Goal: Transaction & Acquisition: Subscribe to service/newsletter

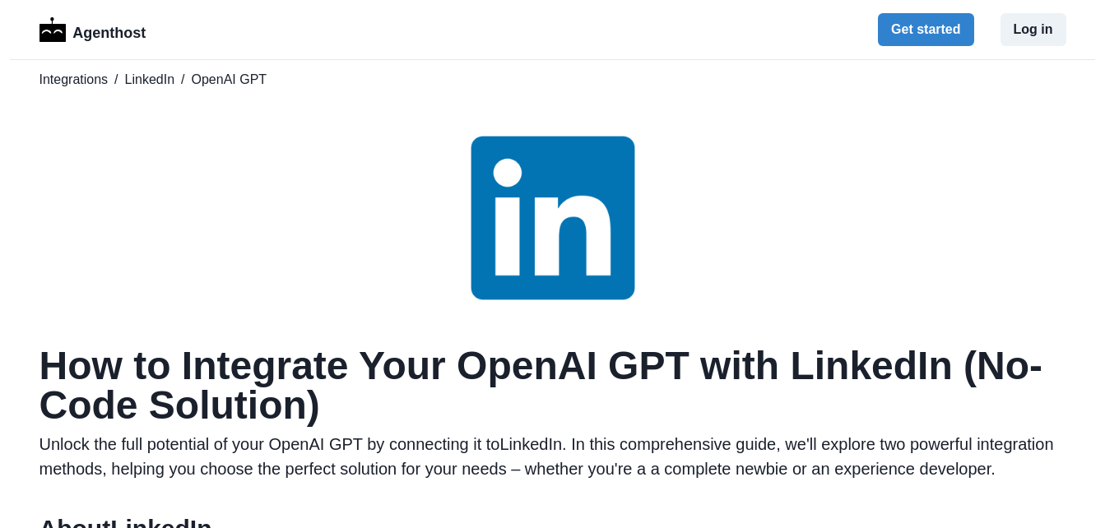
click at [930, 32] on button "Get started" at bounding box center [925, 29] width 95 height 33
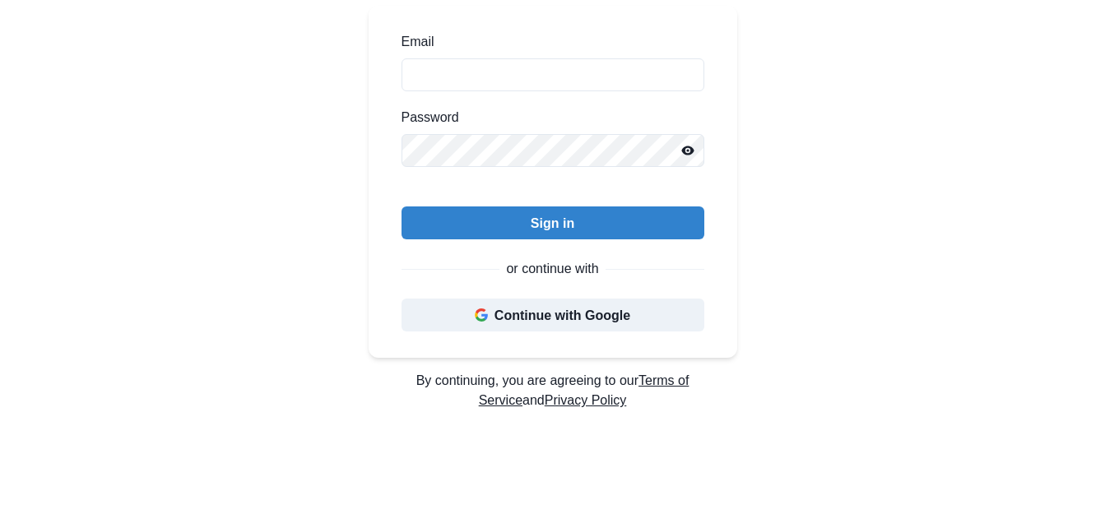
scroll to position [219, 0]
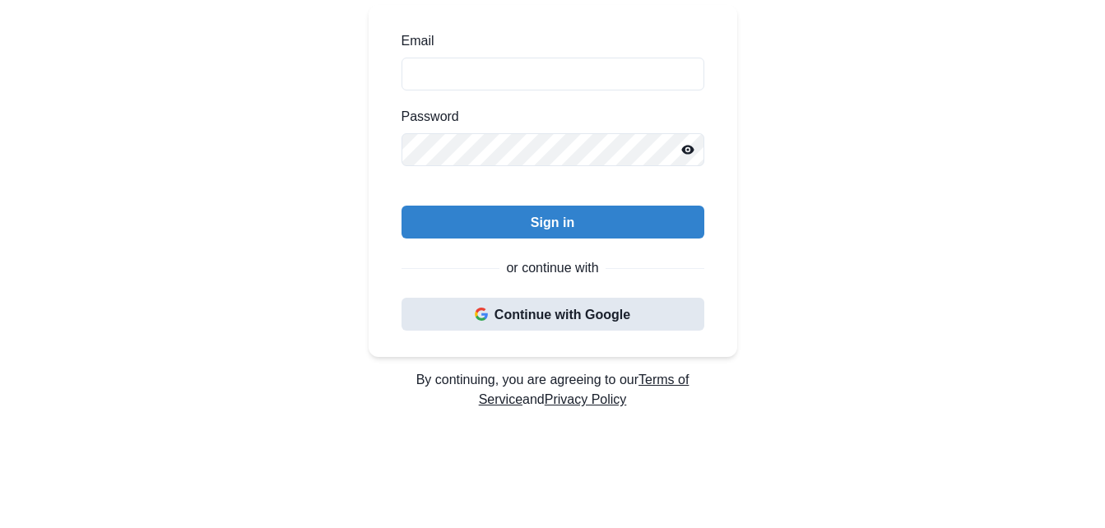
click at [562, 319] on button "Continue with Google" at bounding box center [553, 314] width 303 height 33
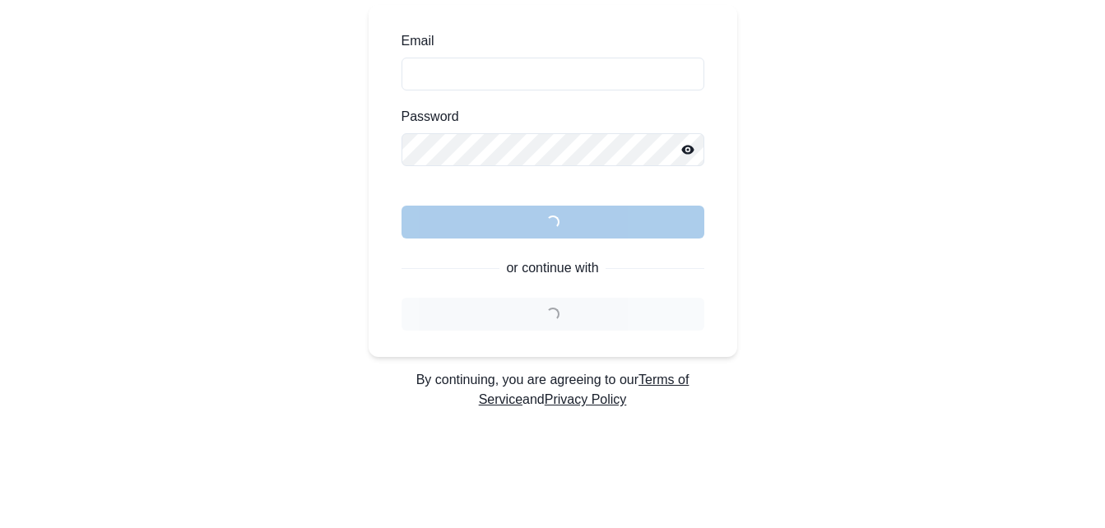
scroll to position [0, 0]
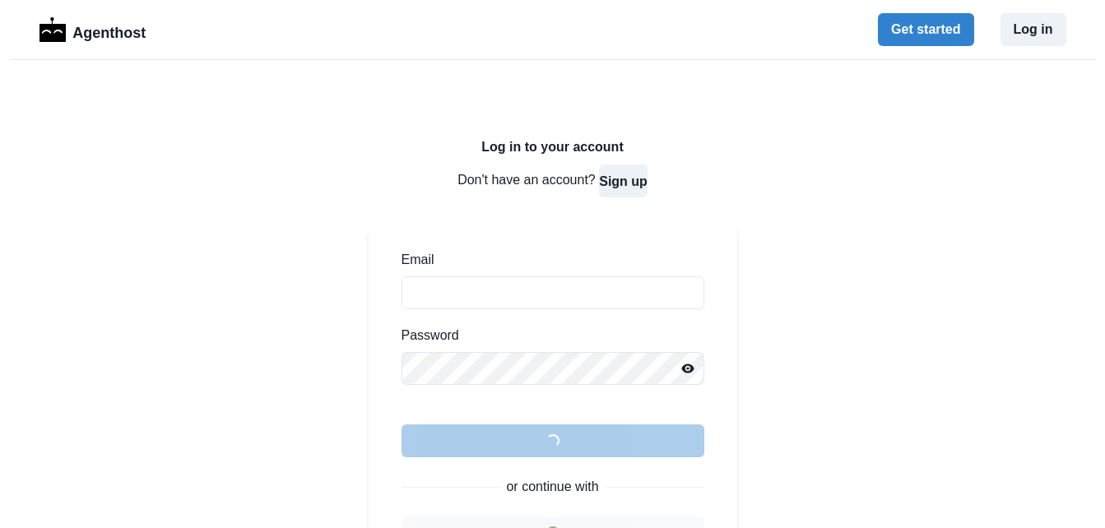
click at [626, 178] on button "Sign up" at bounding box center [623, 181] width 49 height 33
click at [628, 180] on button "Sign up" at bounding box center [623, 181] width 49 height 33
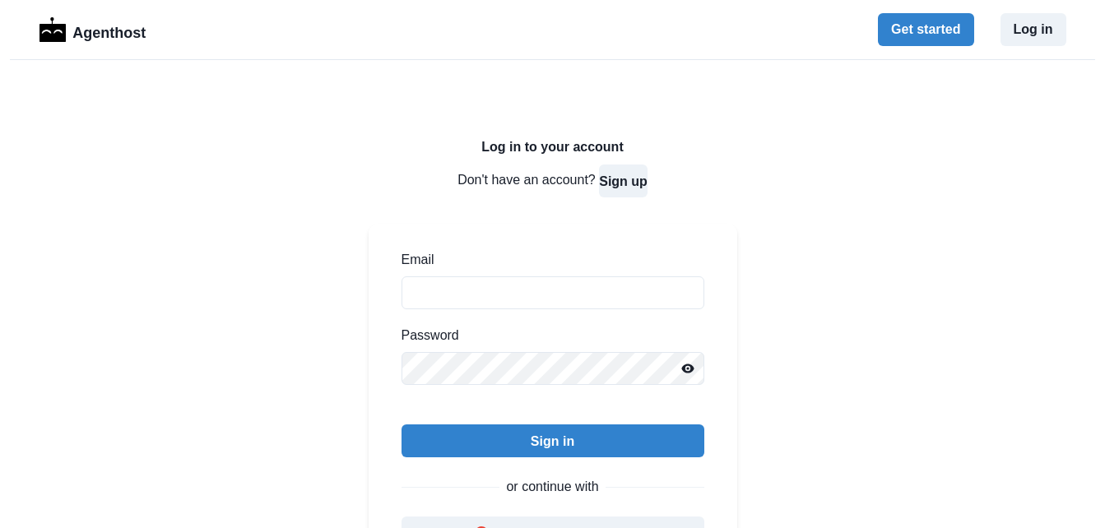
click at [622, 188] on button "Sign up" at bounding box center [623, 181] width 49 height 33
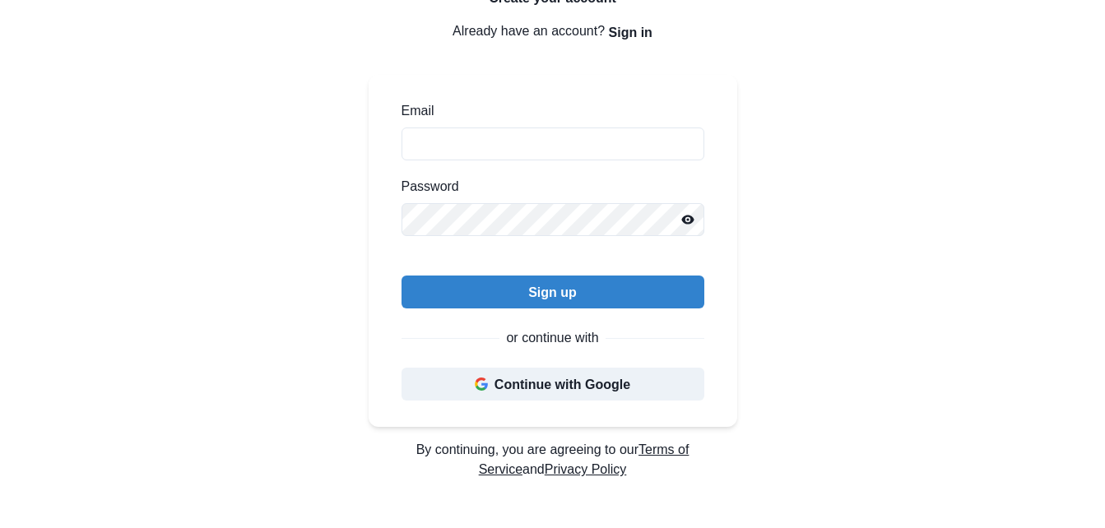
scroll to position [151, 0]
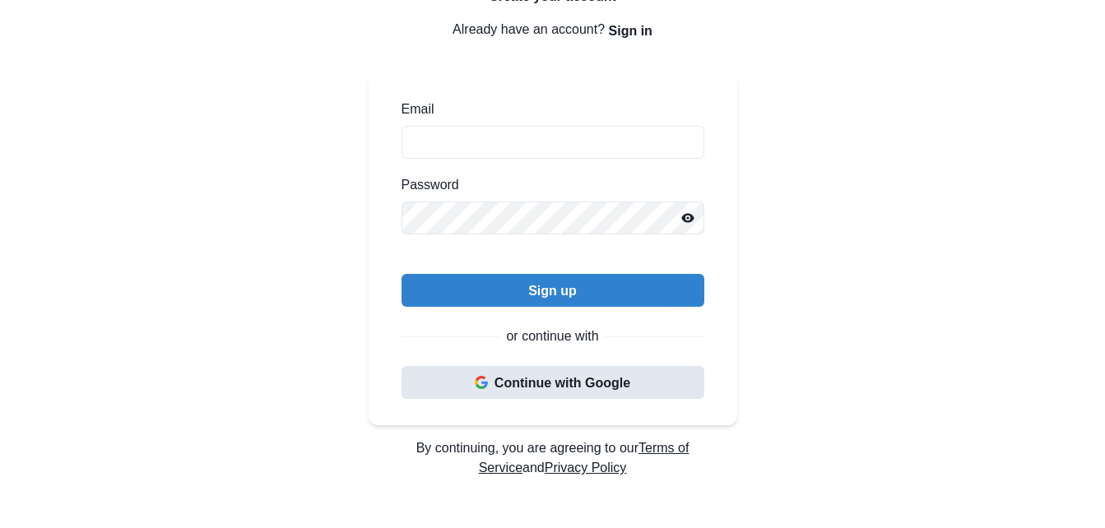
click at [561, 379] on button "Continue with Google" at bounding box center [553, 382] width 303 height 33
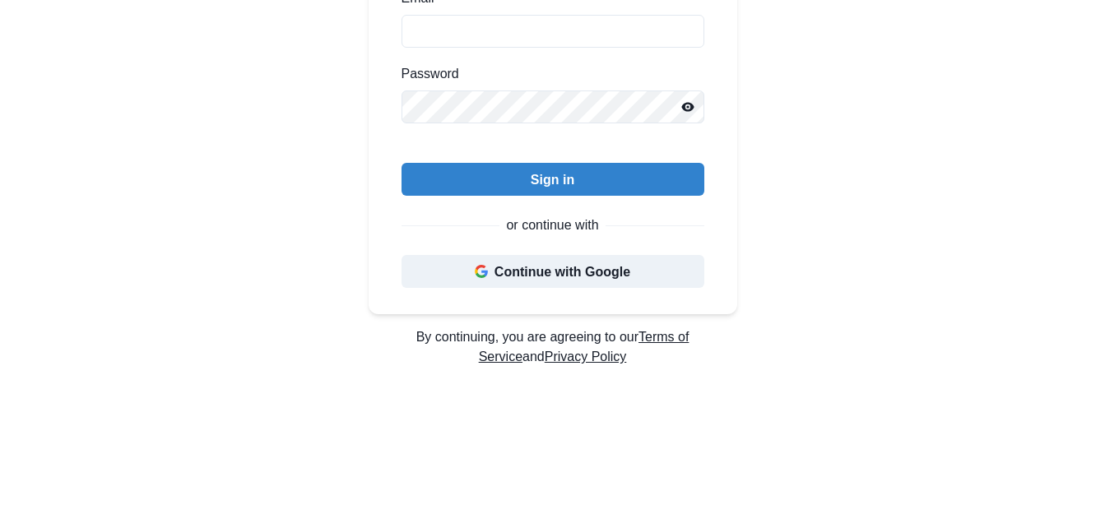
scroll to position [272, 0]
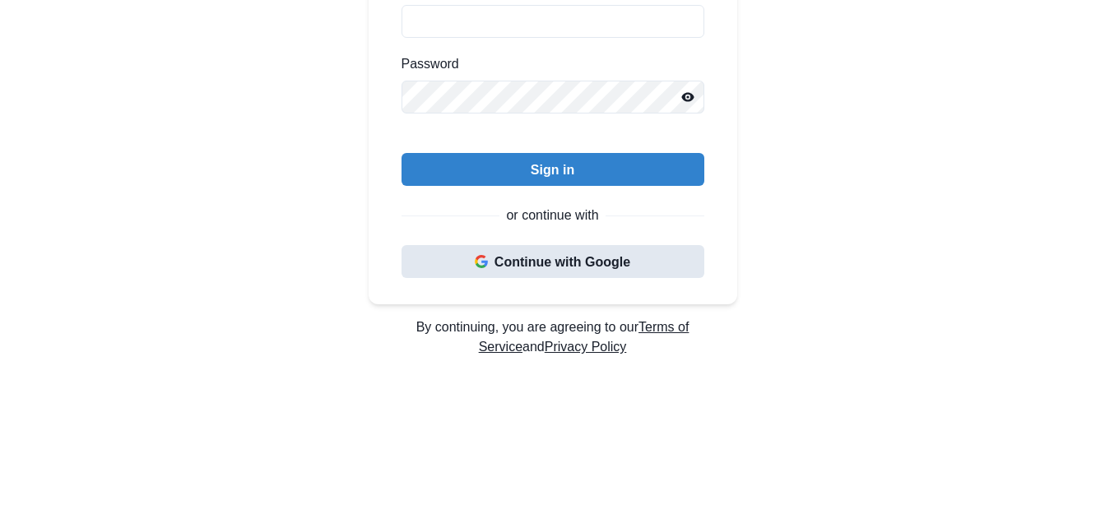
click at [554, 266] on button "Continue with Google" at bounding box center [553, 261] width 303 height 33
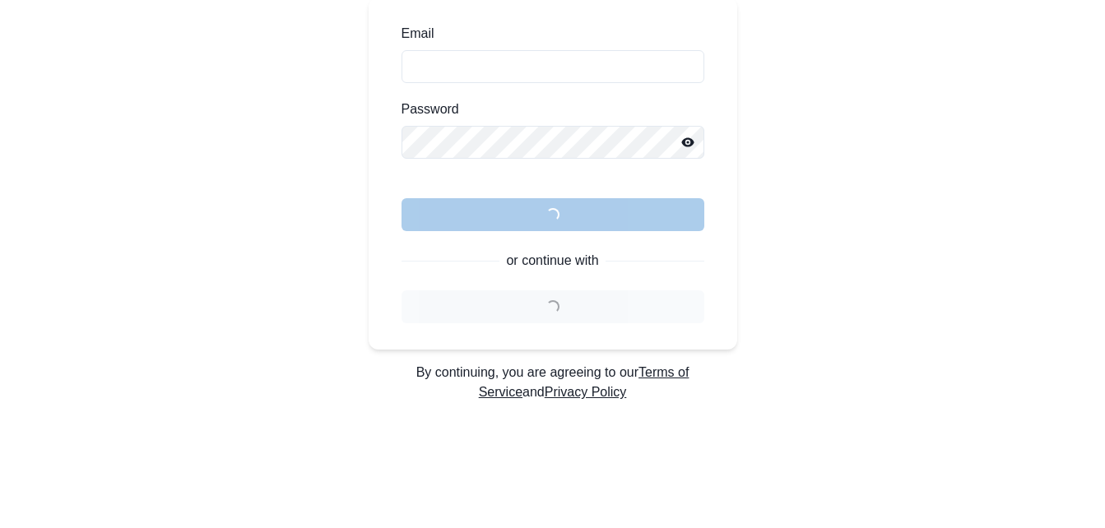
scroll to position [0, 0]
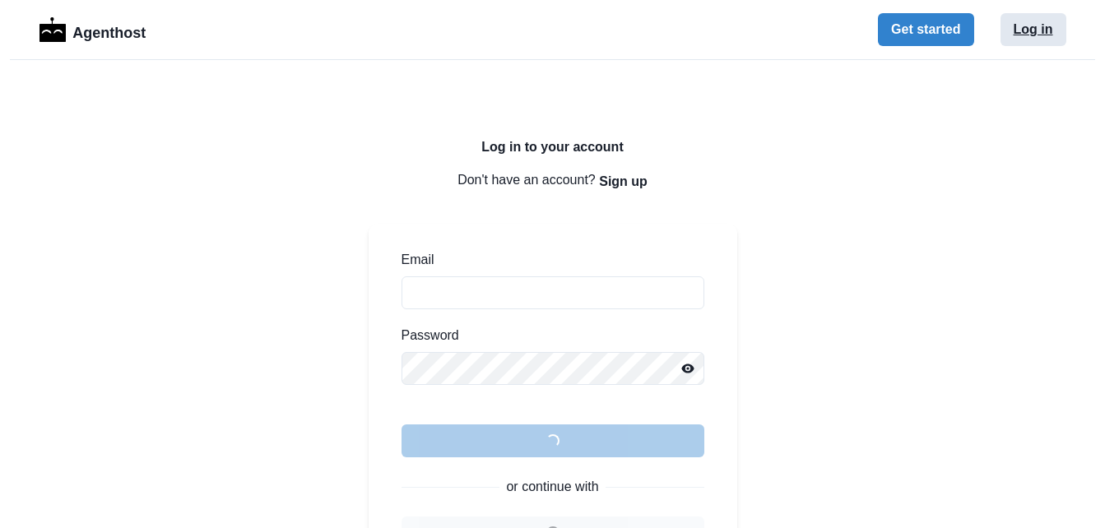
click at [1037, 25] on button "Log in" at bounding box center [1034, 29] width 66 height 33
